Goal: Transaction & Acquisition: Purchase product/service

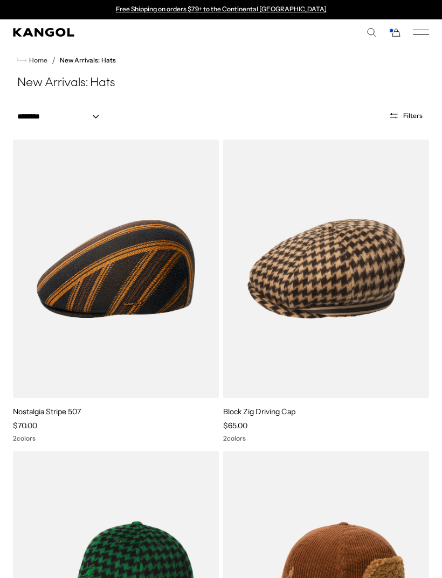
click at [0, 0] on img at bounding box center [0, 0] width 0 height 0
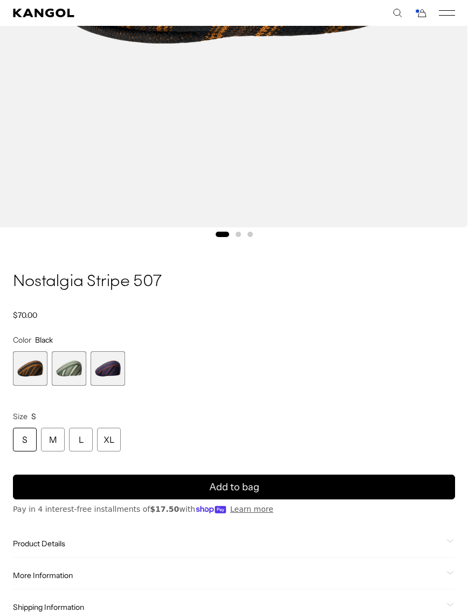
scroll to position [0, 222]
click at [24, 434] on div "S" at bounding box center [25, 440] width 24 height 24
click at [252, 484] on span "Add to bag" at bounding box center [234, 487] width 50 height 15
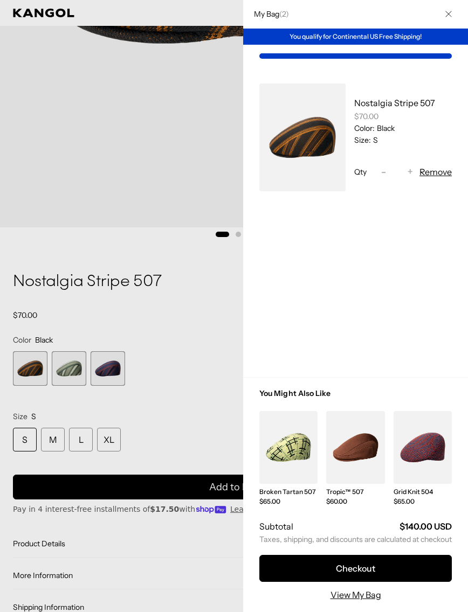
click at [375, 172] on button "Decrease quantity for Nostalgia Stripe 507 -" at bounding box center [383, 171] width 16 height 13
type input "*"
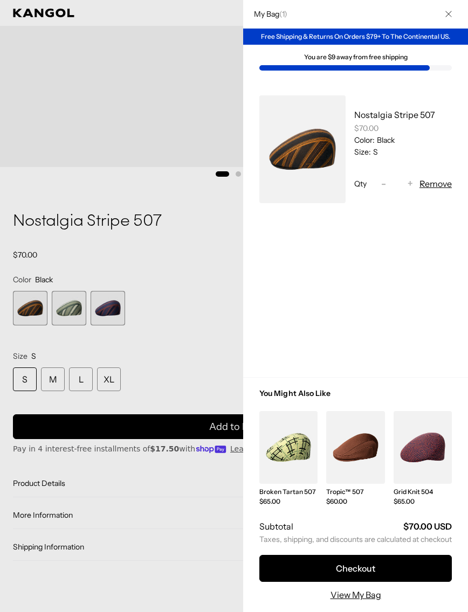
click at [113, 309] on div at bounding box center [234, 306] width 468 height 612
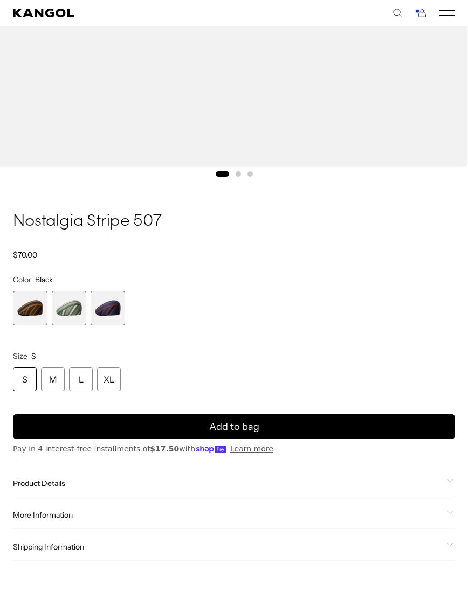
scroll to position [0, 222]
click at [114, 304] on span "3 of 3" at bounding box center [108, 308] width 34 height 34
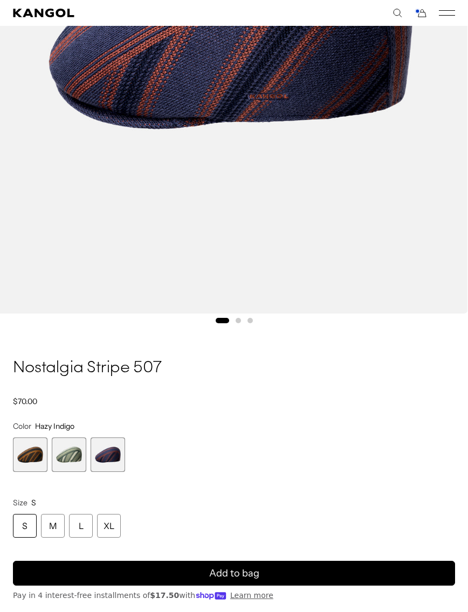
scroll to position [424, 0]
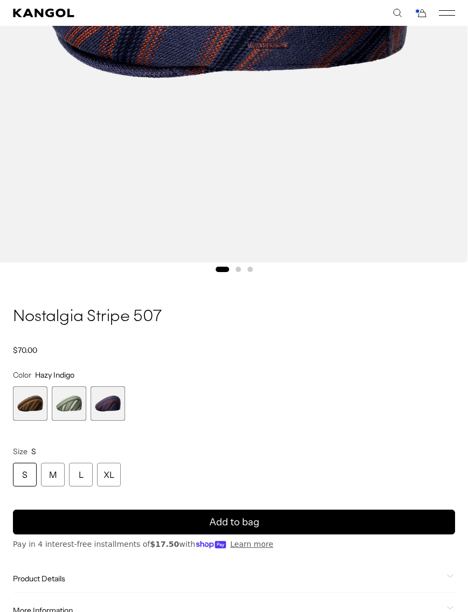
click at [34, 397] on span "1 of 3" at bounding box center [30, 403] width 34 height 34
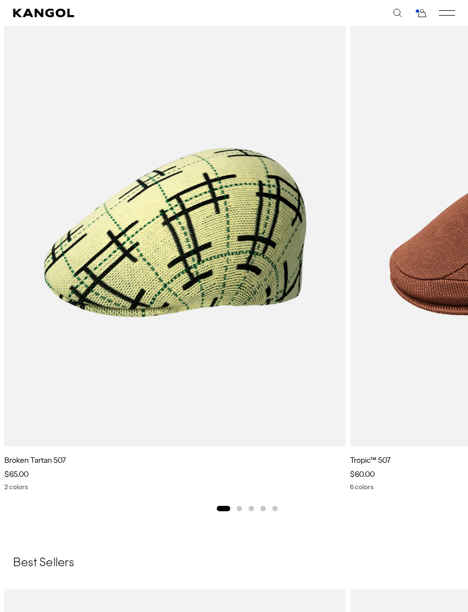
click at [0, 0] on img "2 of 5" at bounding box center [0, 0] width 0 height 0
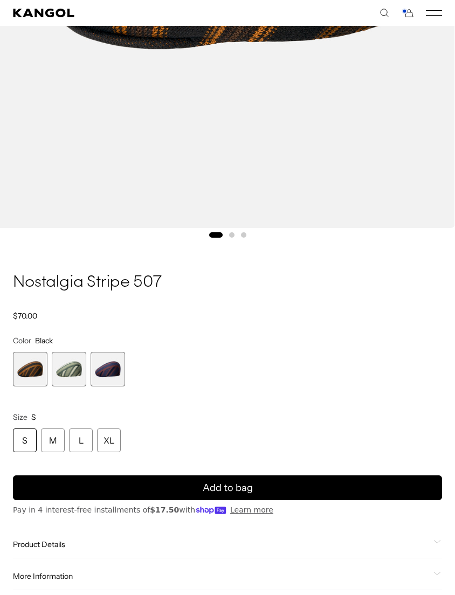
click at [245, 484] on span "Add to bag" at bounding box center [228, 488] width 50 height 15
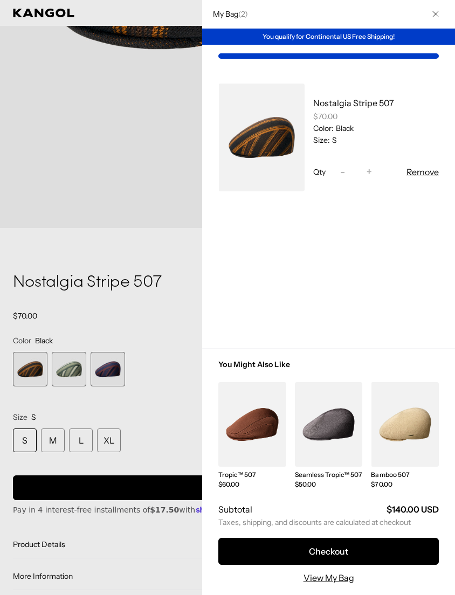
click at [338, 177] on button "Decrease quantity for Nostalgia Stripe 507 -" at bounding box center [342, 171] width 16 height 13
type input "*"
